Goal: Task Accomplishment & Management: Complete application form

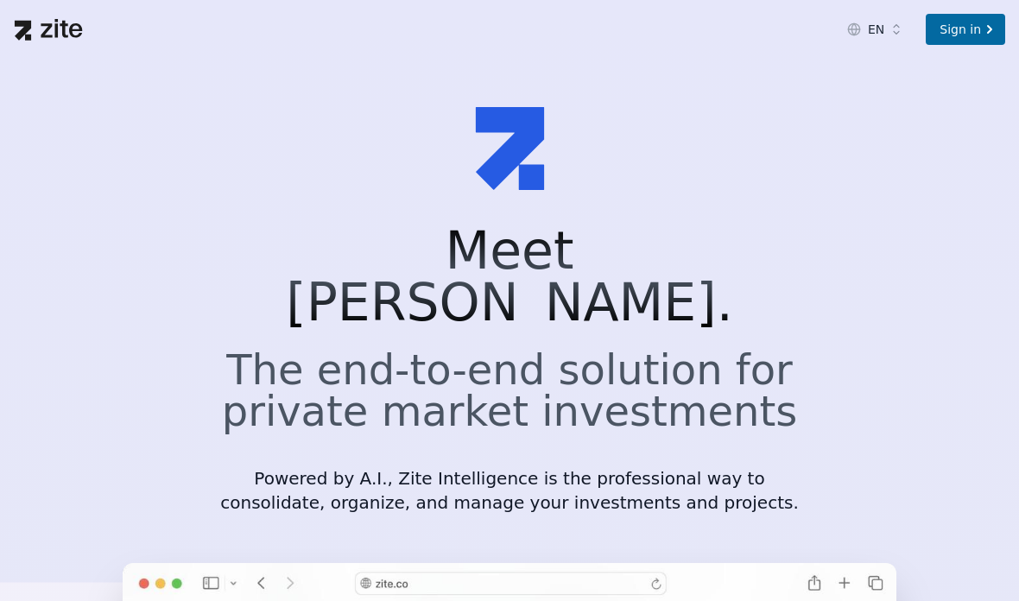
click at [974, 44] on div "Sign in" at bounding box center [964, 29] width 79 height 31
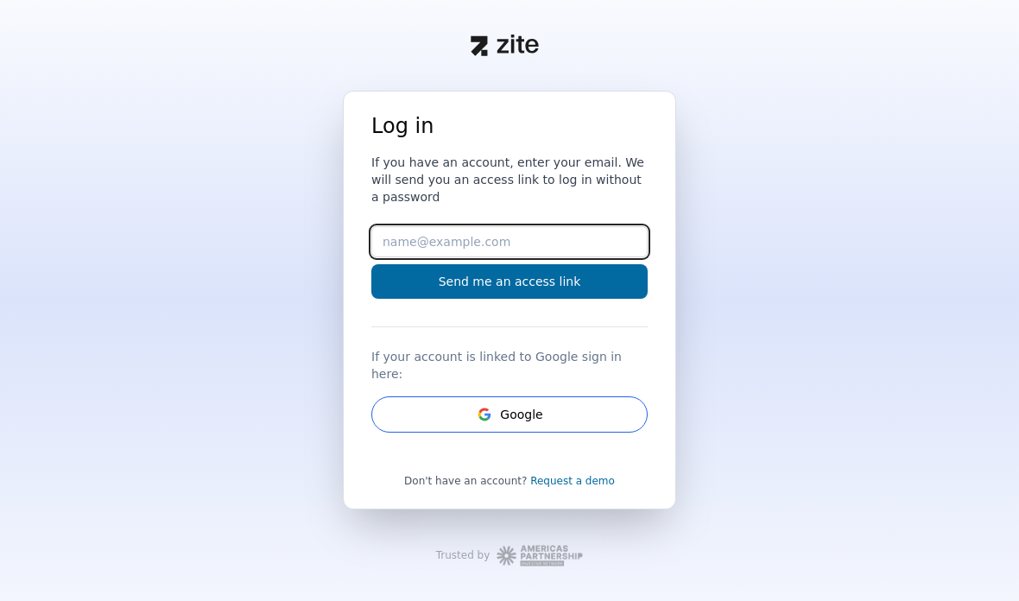
click at [609, 257] on input "Email" at bounding box center [509, 241] width 276 height 31
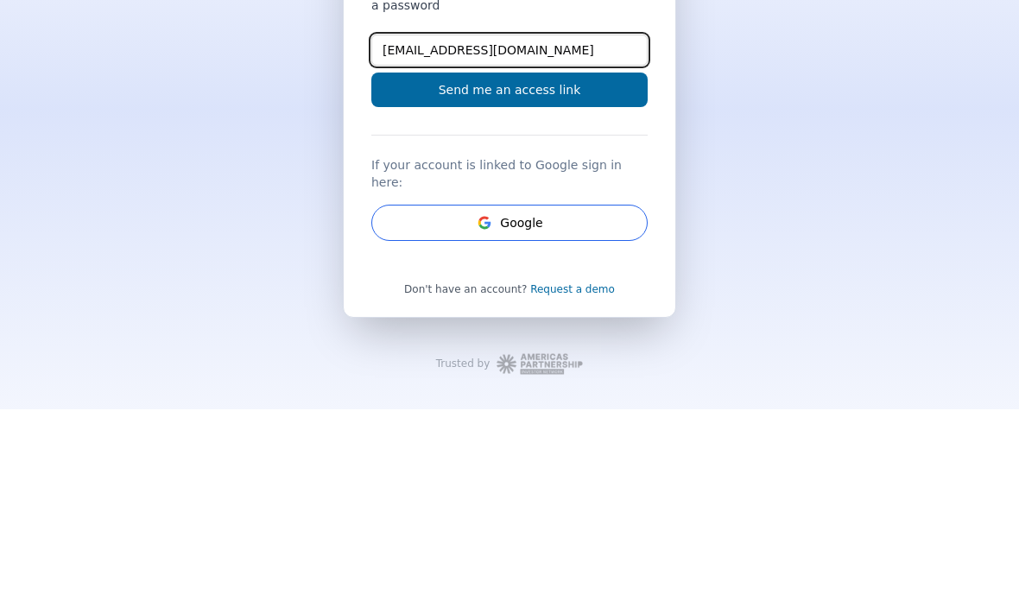
type input "[EMAIL_ADDRESS][DOMAIN_NAME]"
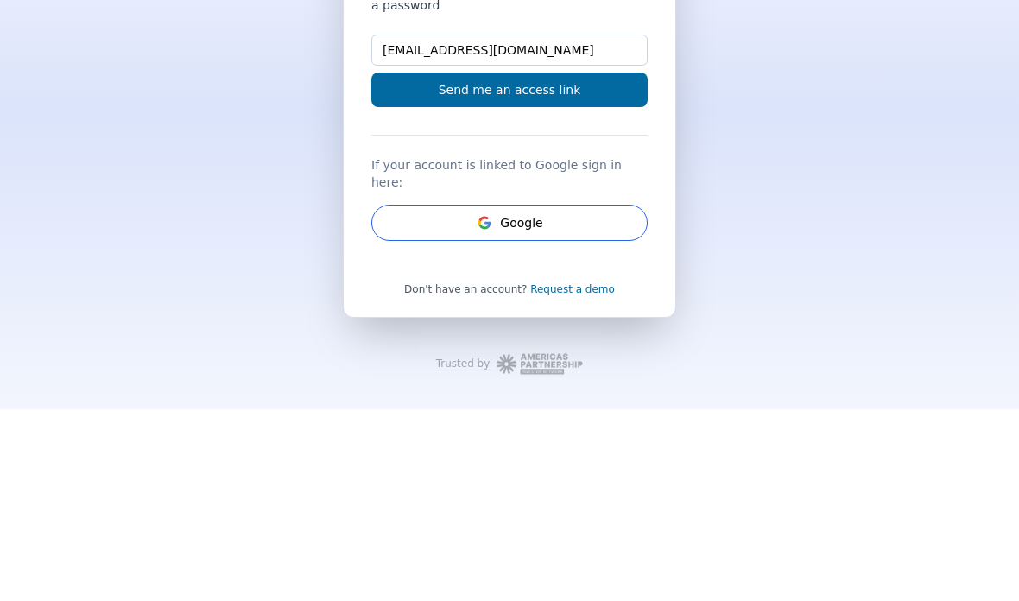
click at [589, 264] on button "Send me an access link" at bounding box center [509, 281] width 276 height 35
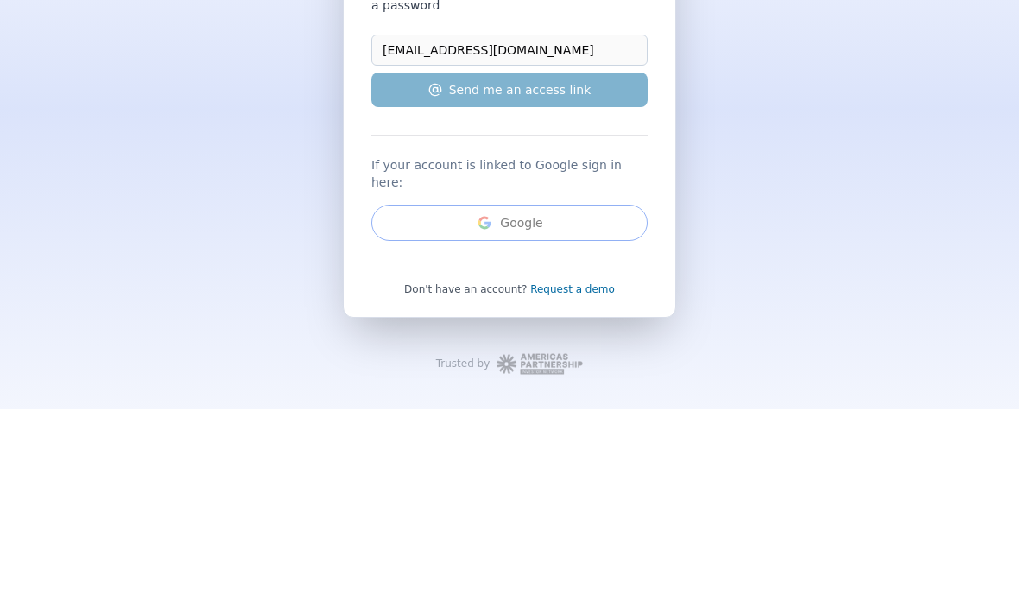
scroll to position [69, 0]
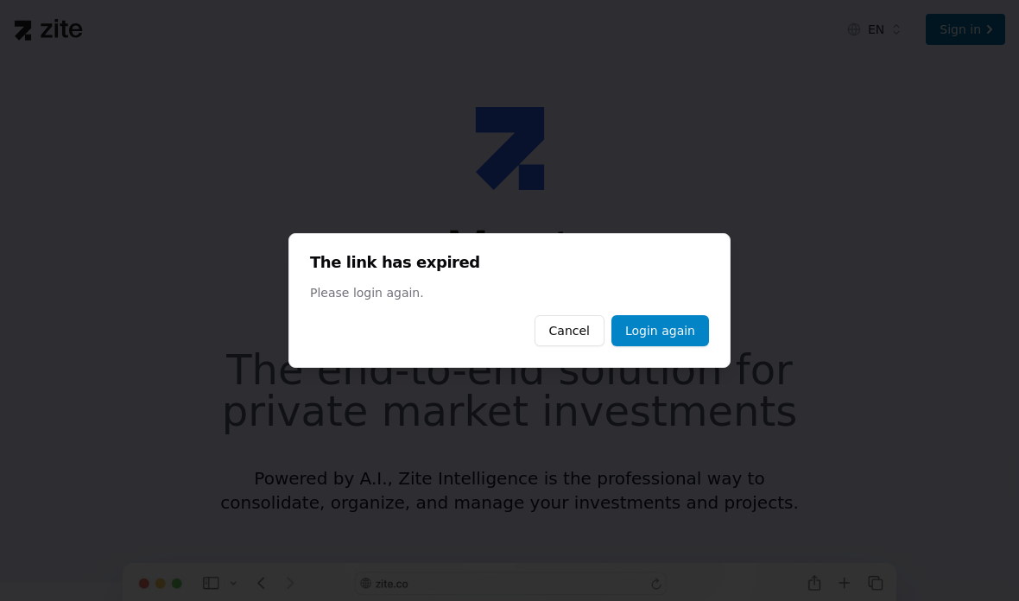
click at [688, 325] on link "Login again" at bounding box center [660, 330] width 98 height 31
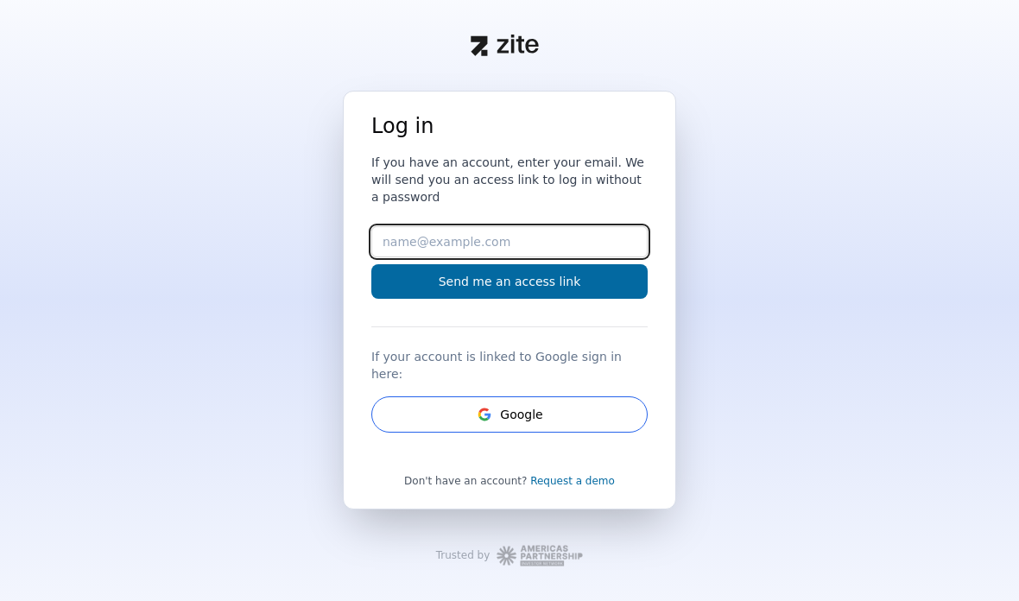
click at [591, 257] on input "Email" at bounding box center [509, 241] width 276 height 31
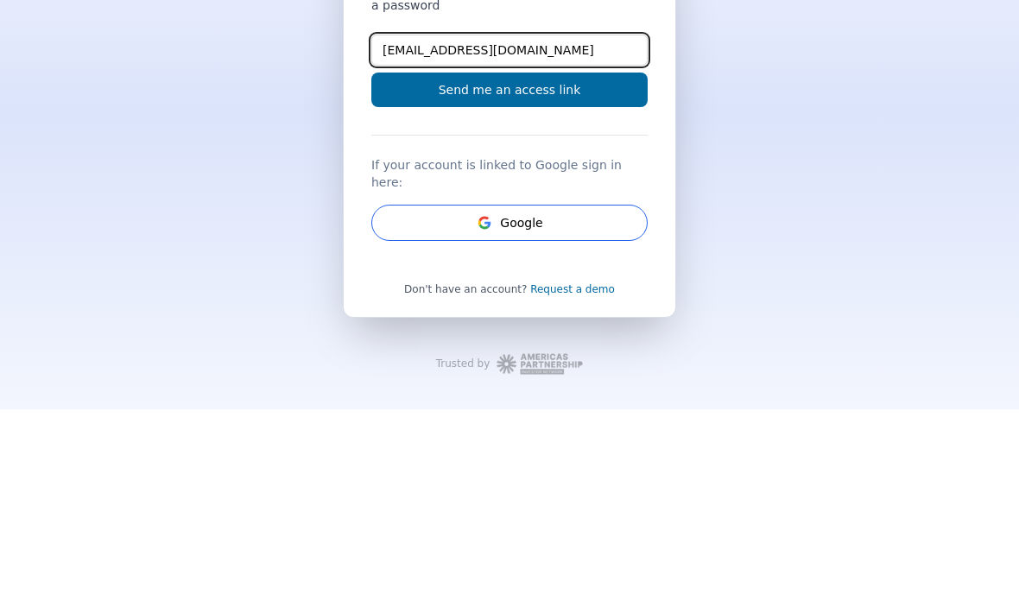
type input "pocho@vefy.site"
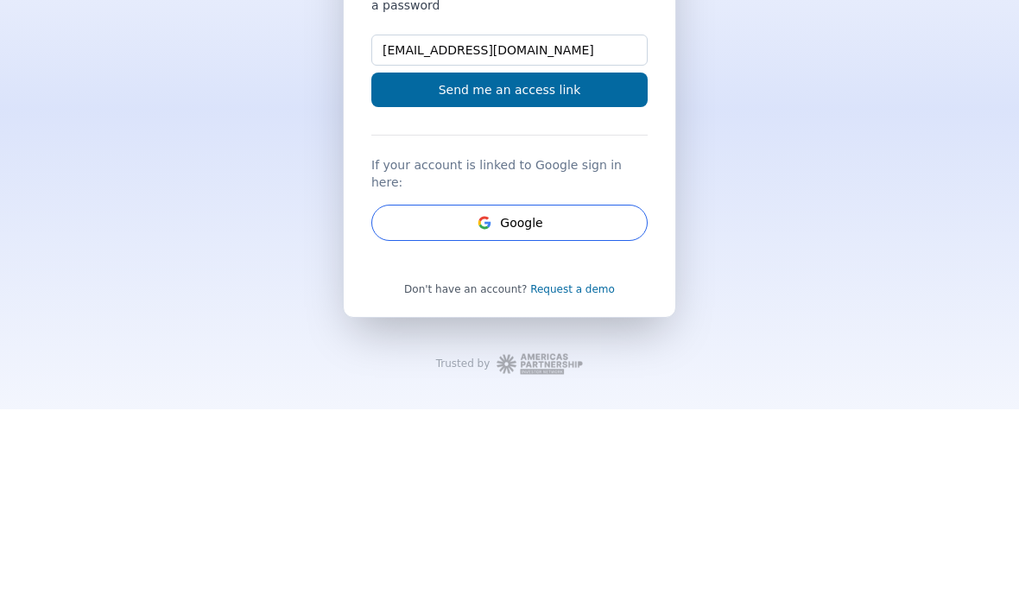
click at [609, 264] on button "Send me an access link" at bounding box center [509, 281] width 276 height 35
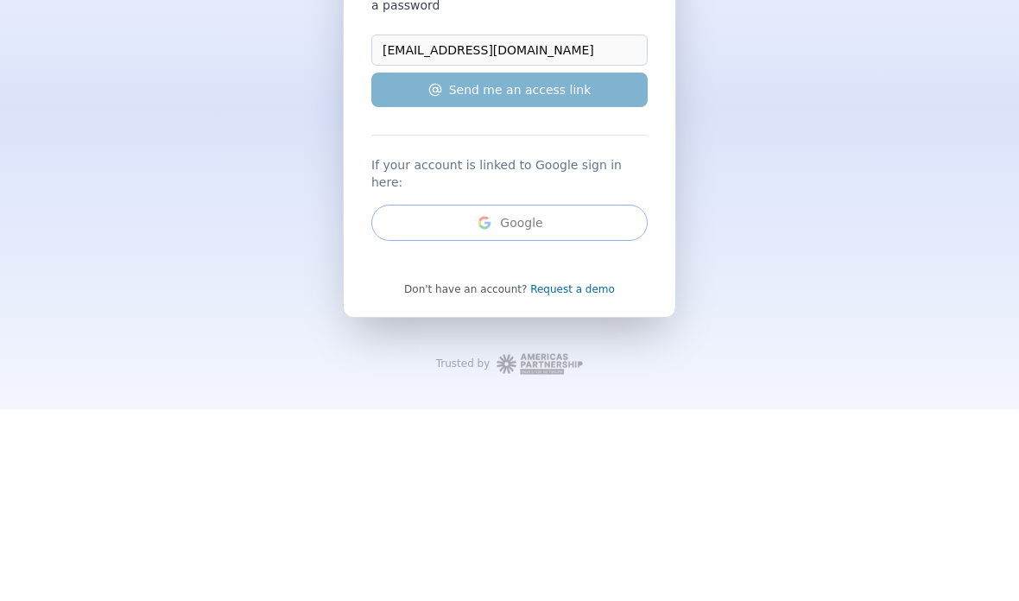
scroll to position [69, 0]
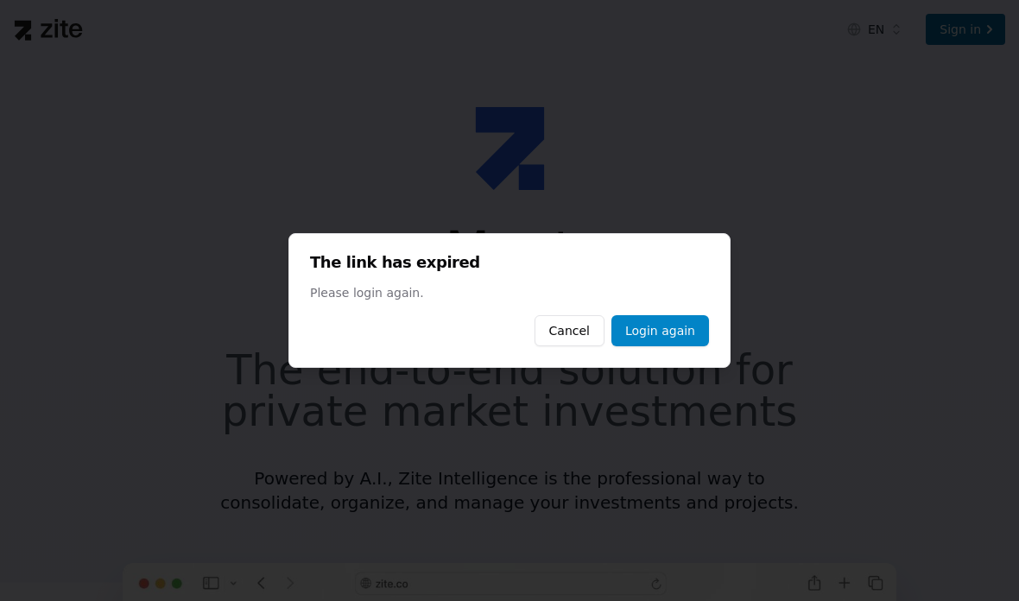
click at [574, 331] on button "Cancel" at bounding box center [569, 330] width 70 height 31
